Goal: Find specific page/section: Find specific page/section

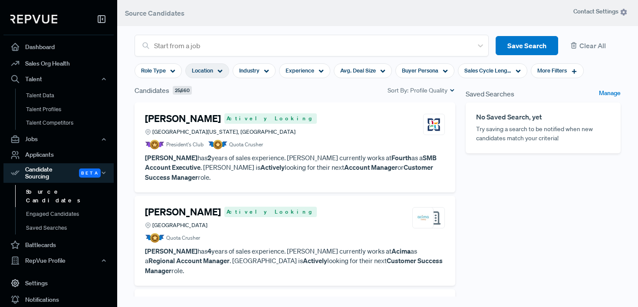
click at [206, 75] on div "Location" at bounding box center [207, 70] width 44 height 15
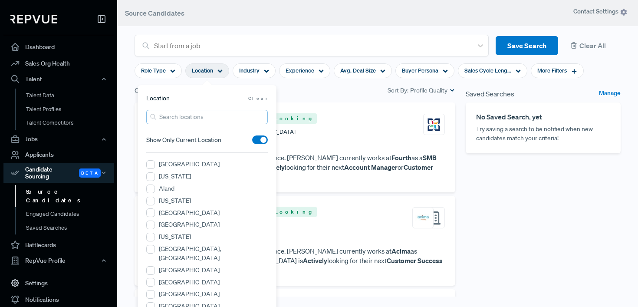
click at [180, 117] on input "search" at bounding box center [206, 117] width 121 height 14
type input "[GEOGRAPHIC_DATA]"
click at [258, 98] on span "Clear" at bounding box center [258, 98] width 20 height 7
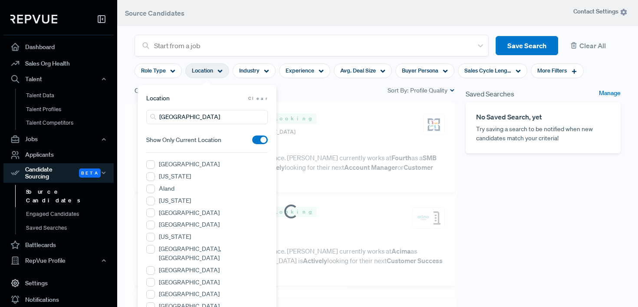
click at [296, 105] on article at bounding box center [291, 211] width 332 height 215
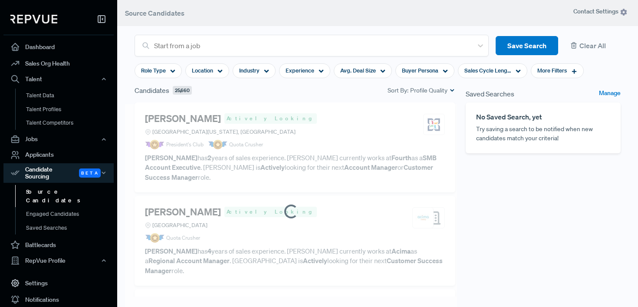
click at [44, 187] on link "Source Candidates" at bounding box center [70, 196] width 110 height 22
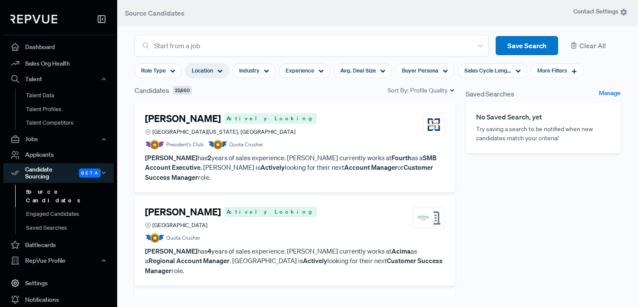
click at [210, 72] on span "Location" at bounding box center [202, 70] width 21 height 8
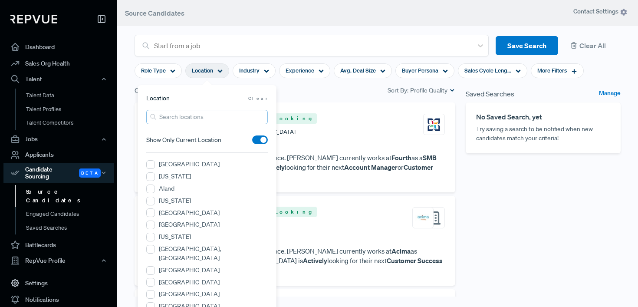
click at [206, 119] on input "search" at bounding box center [206, 117] width 121 height 14
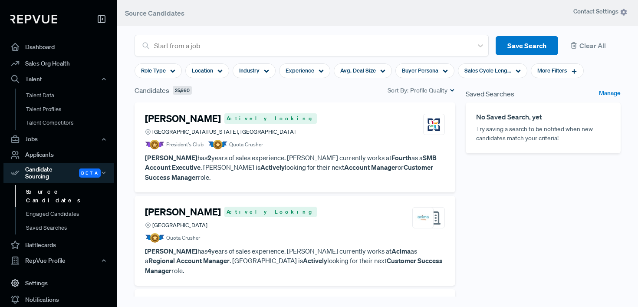
click at [297, 93] on div "Candidates 25,660 Sort By: Profile Quality" at bounding box center [295, 90] width 321 height 10
click at [74, 221] on link "Saved Searches" at bounding box center [70, 228] width 110 height 14
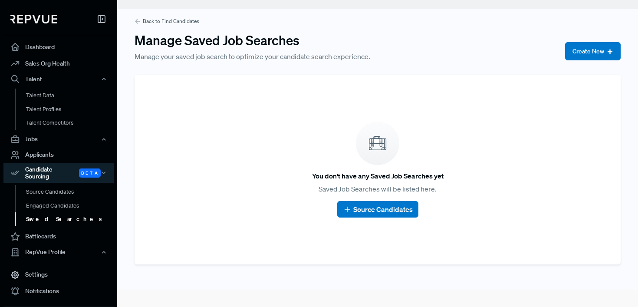
scroll to position [27, 0]
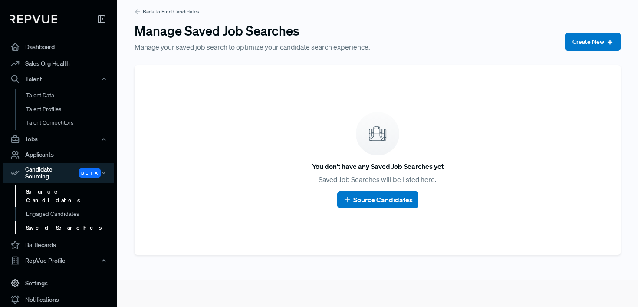
click at [64, 187] on link "Source Candidates" at bounding box center [70, 196] width 110 height 22
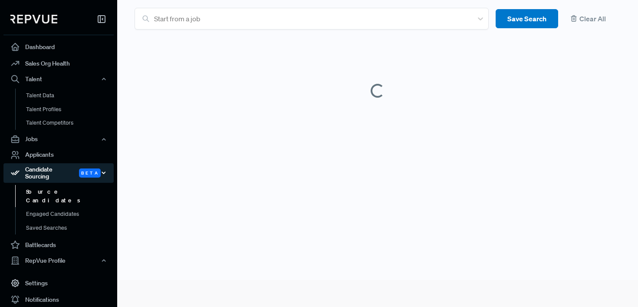
click at [103, 170] on icon "button" at bounding box center [104, 173] width 6 height 6
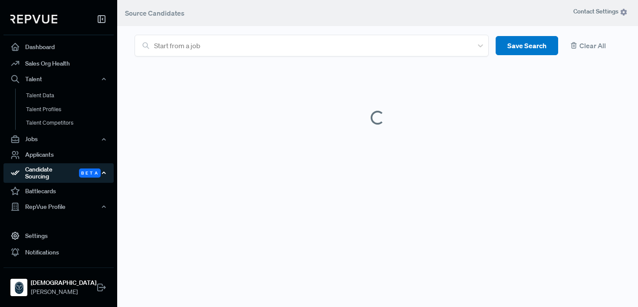
click at [82, 171] on span "Beta" at bounding box center [90, 172] width 22 height 9
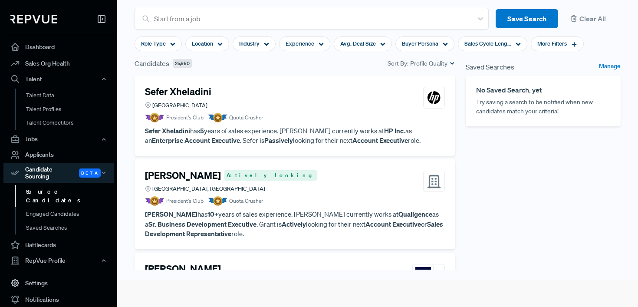
scroll to position [2120, 0]
